Goal: Book appointment/travel/reservation

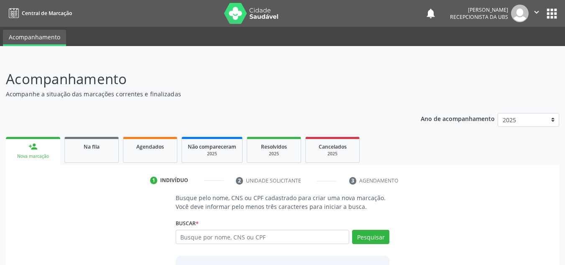
scroll to position [69, 0]
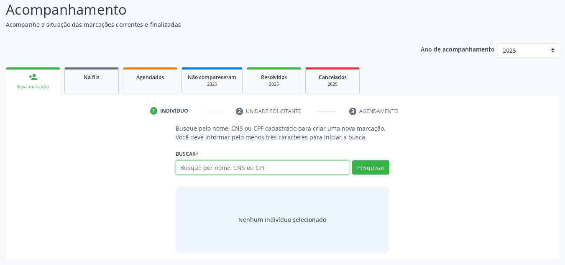
click at [193, 168] on input "text" at bounding box center [263, 167] width 174 height 14
type input "708602503796286"
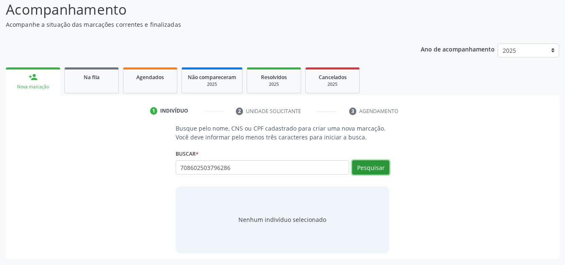
click at [362, 161] on button "Pesquisar" at bounding box center [370, 167] width 37 height 14
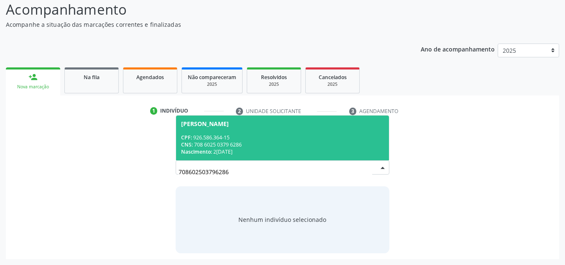
click at [202, 124] on div "[PERSON_NAME]" at bounding box center [205, 123] width 48 height 7
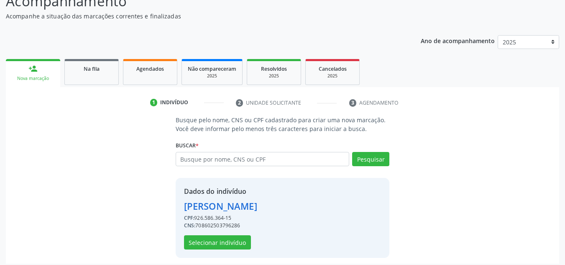
scroll to position [82, 0]
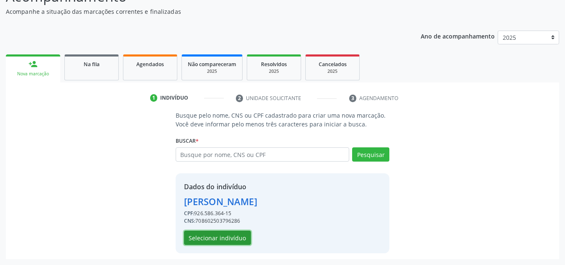
click at [224, 238] on button "Selecionar indivíduo" at bounding box center [217, 237] width 67 height 14
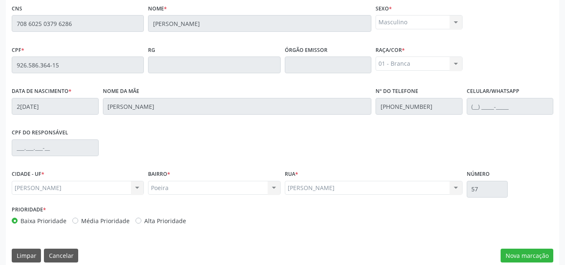
scroll to position [224, 0]
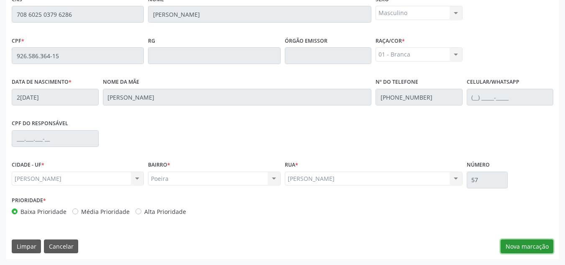
click at [524, 241] on button "Nova marcação" at bounding box center [526, 246] width 53 height 14
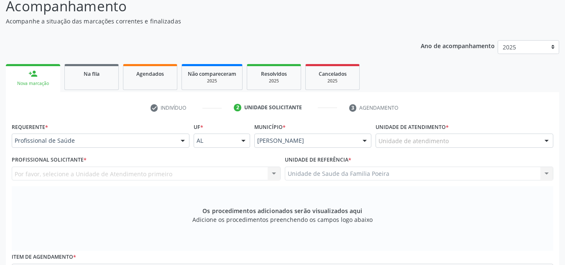
scroll to position [99, 0]
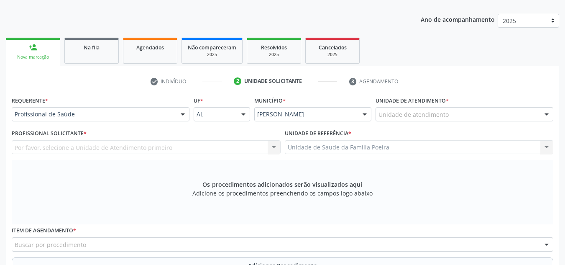
click at [441, 120] on div "Unidade de atendimento" at bounding box center [464, 114] width 178 height 14
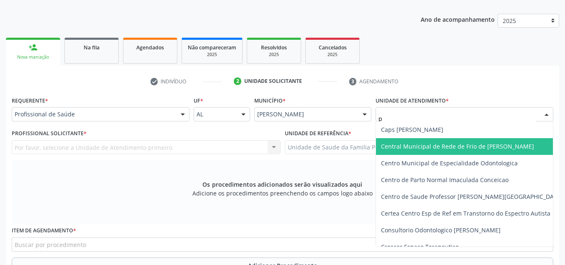
type input "po"
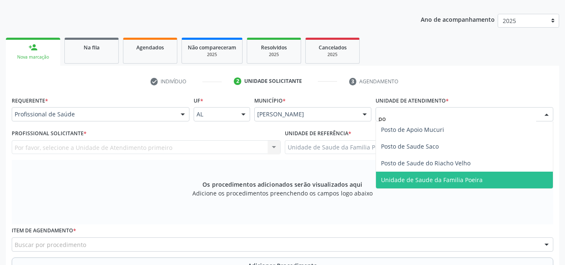
click at [454, 184] on span "Unidade de Saude da Familia Poeira" at bounding box center [464, 179] width 177 height 17
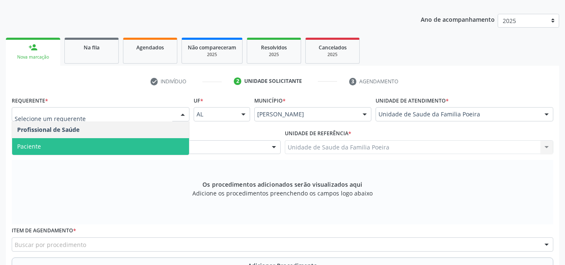
click at [76, 147] on span "Paciente" at bounding box center [100, 146] width 177 height 17
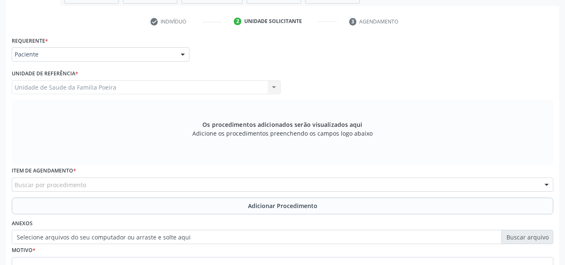
scroll to position [237, 0]
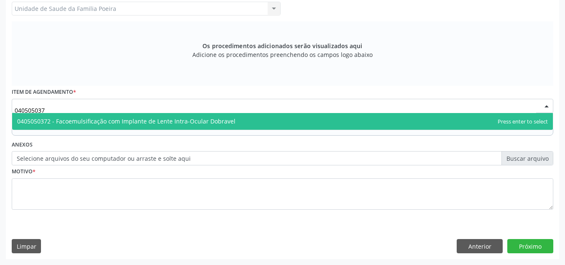
type input "0405050372"
click at [66, 122] on span "0405050372 - Facoemulsificação com Implante de Lente Intra-Ocular Dobravel" at bounding box center [126, 121] width 218 height 8
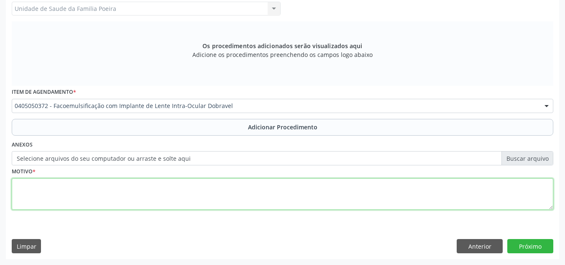
click at [71, 194] on textarea at bounding box center [282, 194] width 541 height 32
type textarea "c"
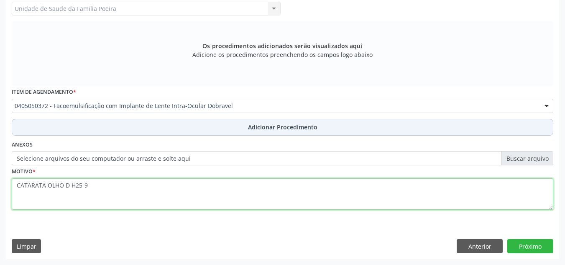
type textarea "CATARATA OLHO D H25-9"
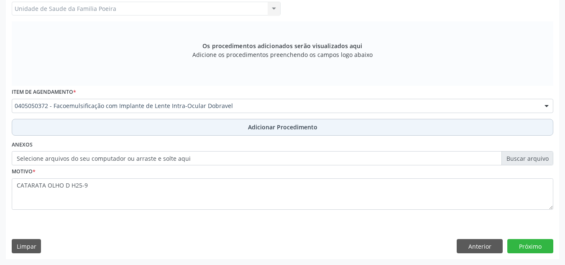
click at [298, 120] on button "Adicionar Procedimento" at bounding box center [282, 127] width 541 height 17
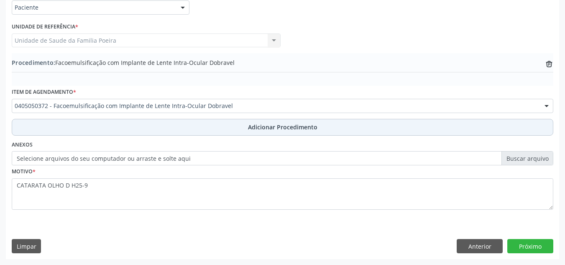
scroll to position [206, 0]
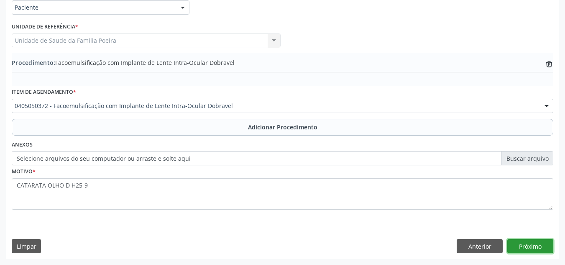
click at [525, 246] on button "Próximo" at bounding box center [530, 246] width 46 height 14
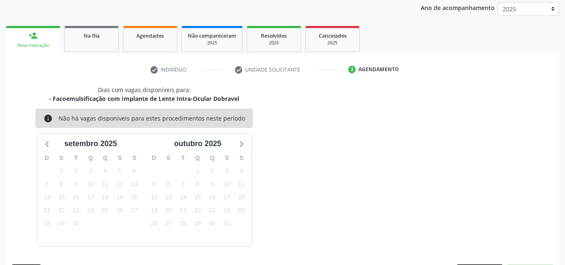
scroll to position [135, 0]
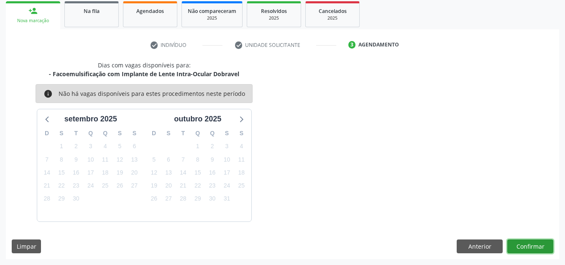
click at [520, 243] on button "Confirmar" at bounding box center [530, 246] width 46 height 14
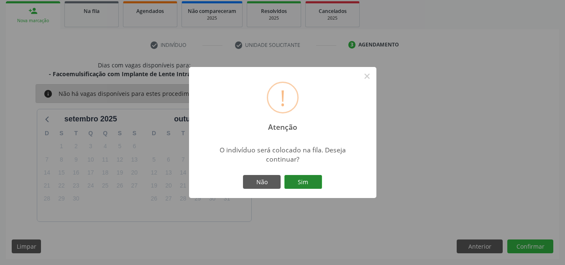
click at [297, 185] on button "Sim" at bounding box center [303, 182] width 38 height 14
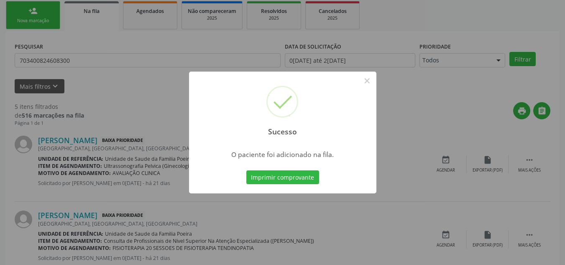
scroll to position [23, 0]
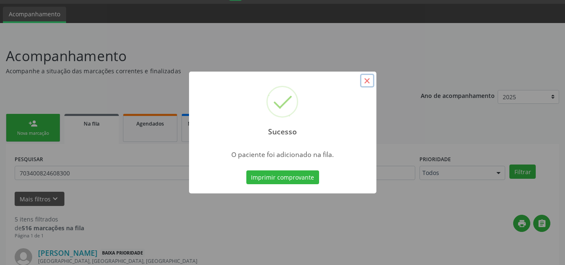
click at [365, 84] on button "×" at bounding box center [367, 81] width 14 height 14
